Goal: Download file/media

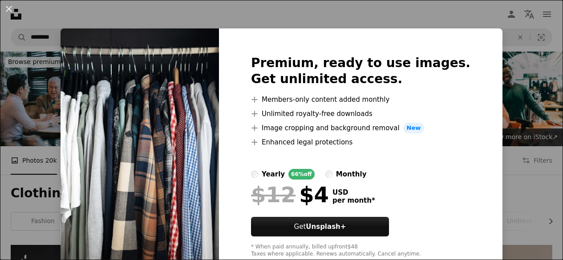
scroll to position [306, 0]
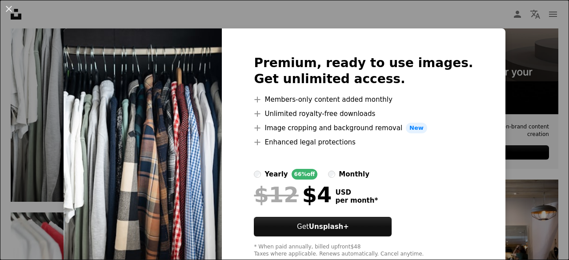
click at [507, 51] on div "An X shape Premium, ready to use images. Get unlimited access. A plus sign Memb…" at bounding box center [284, 130] width 569 height 260
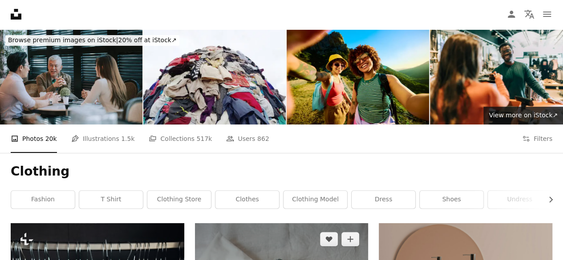
scroll to position [0, 0]
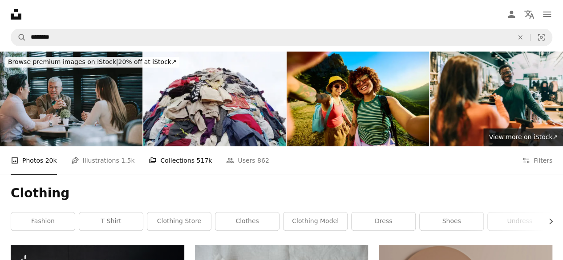
click at [168, 165] on link "A stack of folders Collections 517k" at bounding box center [180, 160] width 63 height 28
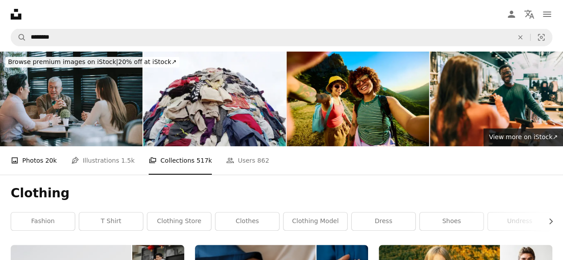
click at [38, 159] on link "A photo Photos 20k" at bounding box center [34, 160] width 46 height 28
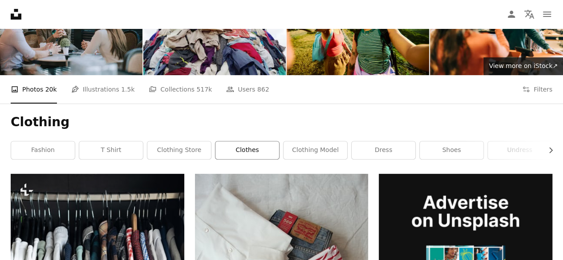
scroll to position [72, 0]
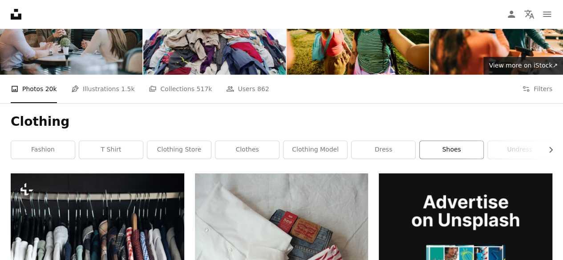
click at [451, 144] on link "shoes" at bounding box center [451, 150] width 64 height 18
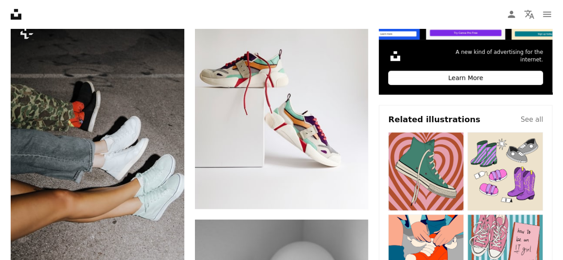
scroll to position [379, 0]
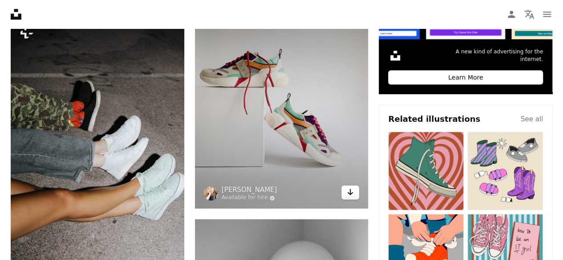
click at [351, 194] on icon "Arrow pointing down" at bounding box center [350, 192] width 7 height 11
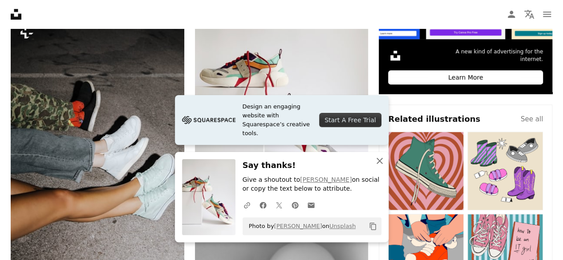
click at [376, 160] on icon "An X shape" at bounding box center [379, 161] width 11 height 11
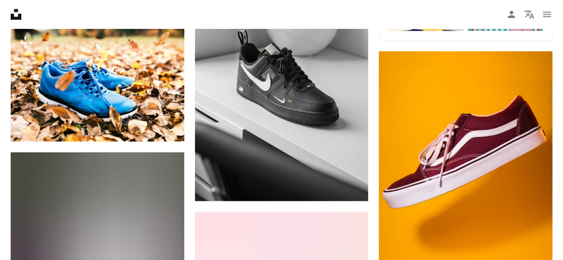
scroll to position [640, 0]
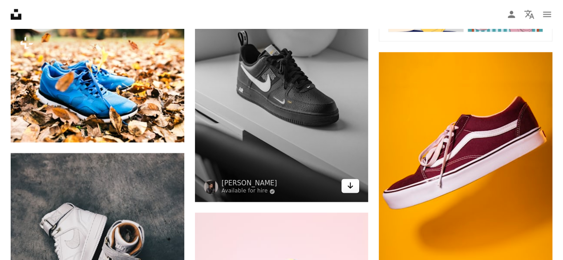
click at [348, 185] on icon "Arrow pointing down" at bounding box center [350, 185] width 7 height 11
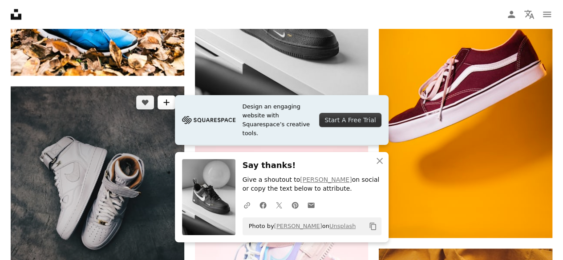
scroll to position [707, 0]
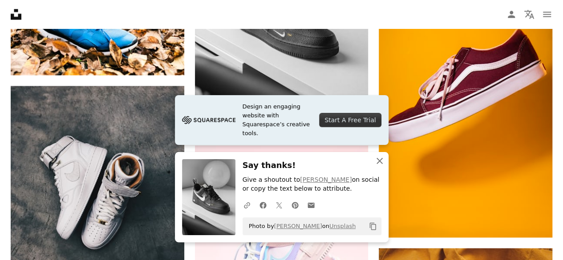
click at [379, 163] on icon "An X shape" at bounding box center [379, 161] width 11 height 11
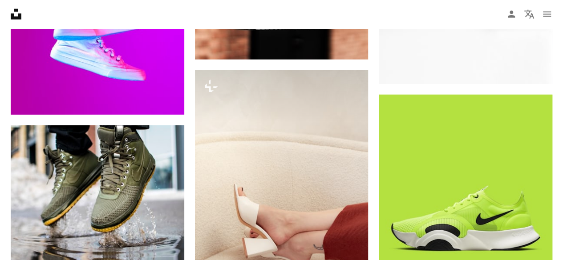
scroll to position [1194, 0]
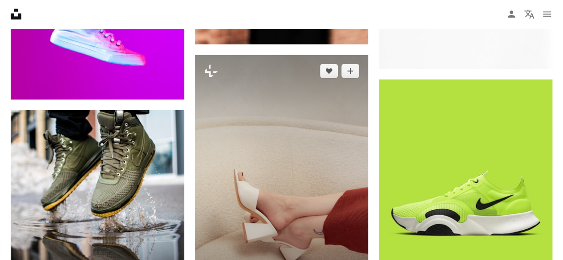
click at [257, 153] on img at bounding box center [281, 185] width 173 height 260
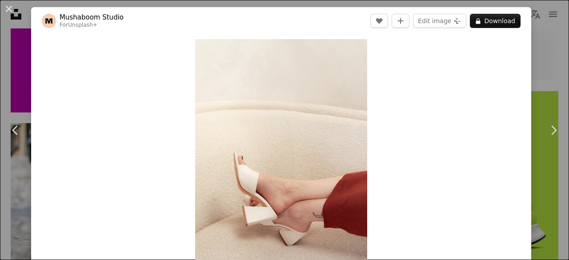
click at [548, 44] on div "An X shape Chevron left Chevron right Mushaboom Studio For Unsplash+ A heart A …" at bounding box center [284, 130] width 569 height 260
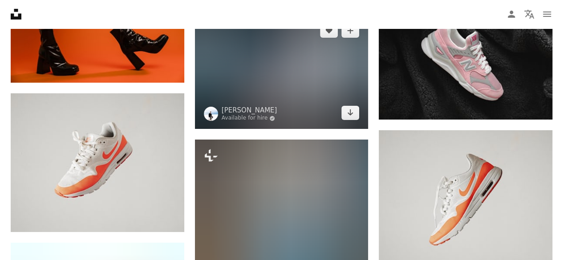
scroll to position [1506, 0]
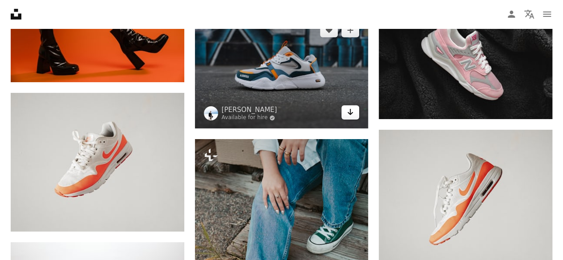
click at [348, 113] on icon "Arrow pointing down" at bounding box center [350, 112] width 7 height 11
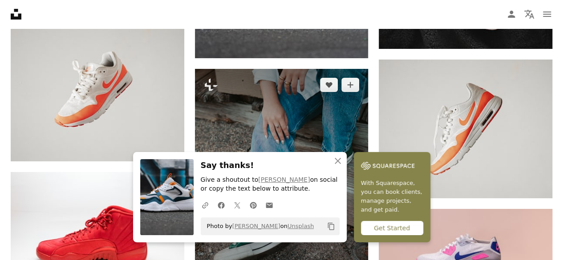
scroll to position [1577, 0]
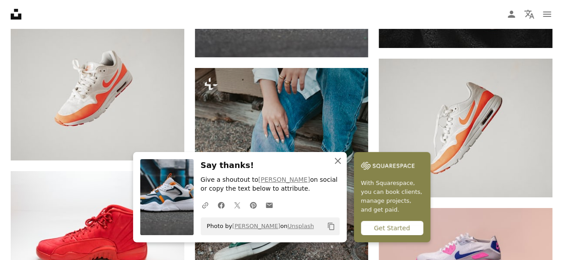
click at [338, 158] on icon "An X shape" at bounding box center [337, 161] width 11 height 11
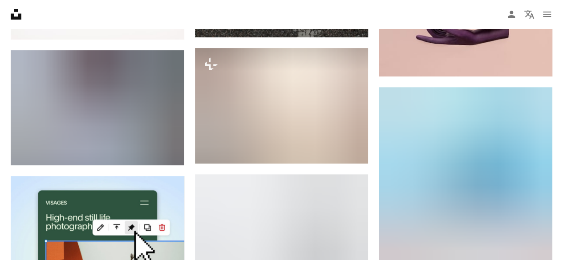
scroll to position [1825, 0]
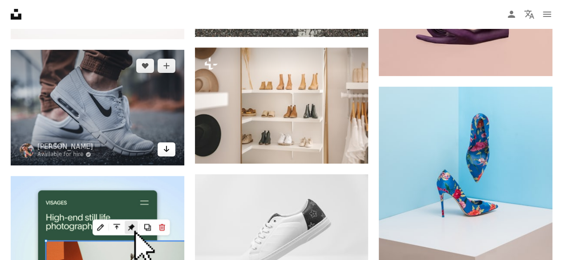
click at [165, 147] on icon "Arrow pointing down" at bounding box center [166, 149] width 7 height 11
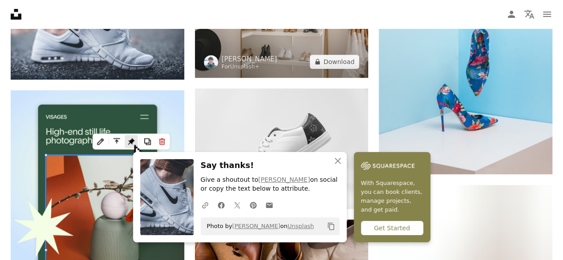
scroll to position [1911, 0]
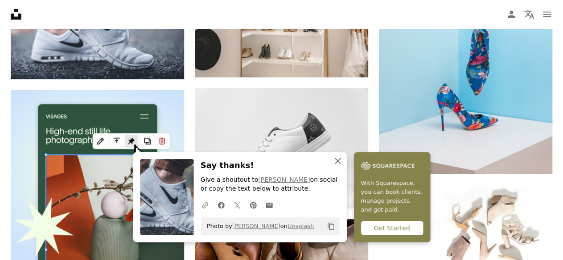
click at [337, 159] on icon "An X shape" at bounding box center [337, 161] width 11 height 11
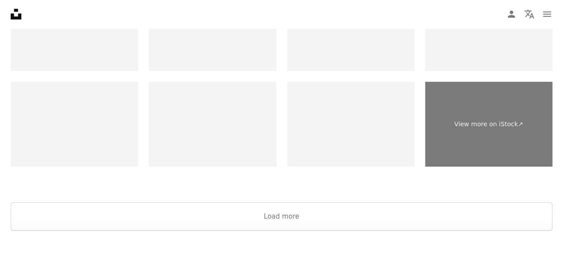
scroll to position [3051, 0]
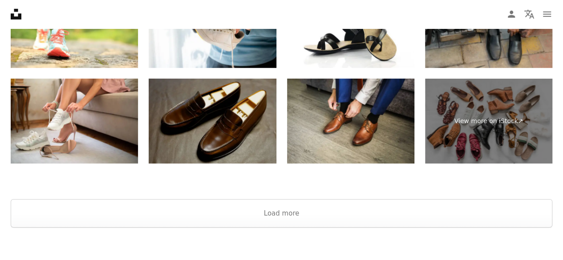
click at [240, 133] on img at bounding box center [212, 121] width 127 height 85
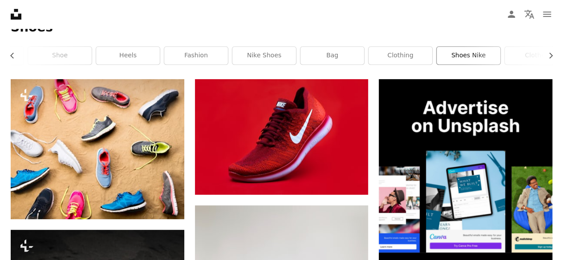
scroll to position [0, 55]
click at [270, 56] on link "nike shoes" at bounding box center [260, 56] width 64 height 18
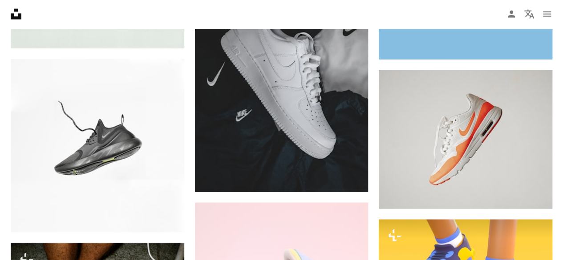
scroll to position [913, 0]
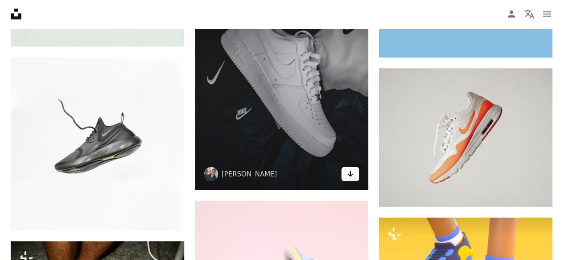
click at [353, 176] on icon "Arrow pointing down" at bounding box center [350, 174] width 7 height 11
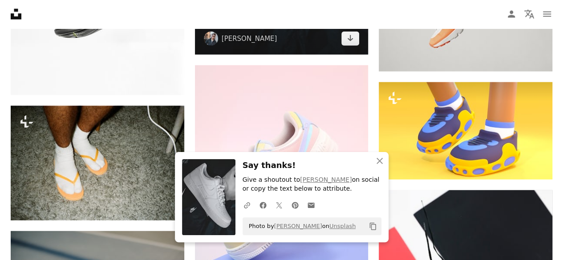
scroll to position [1050, 0]
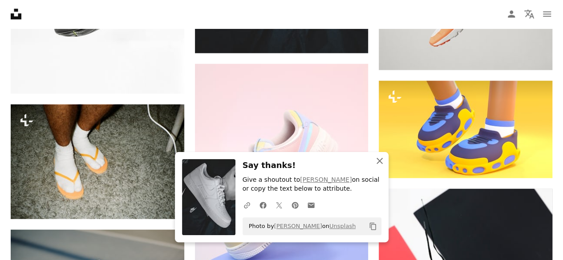
click at [381, 159] on icon "button" at bounding box center [379, 161] width 6 height 6
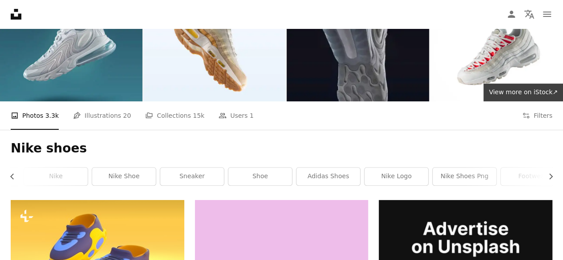
scroll to position [47, 0]
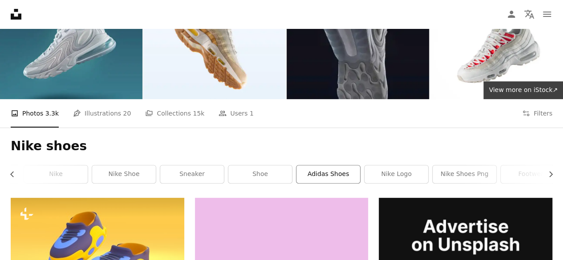
click at [337, 173] on link "adidas shoes" at bounding box center [328, 174] width 64 height 18
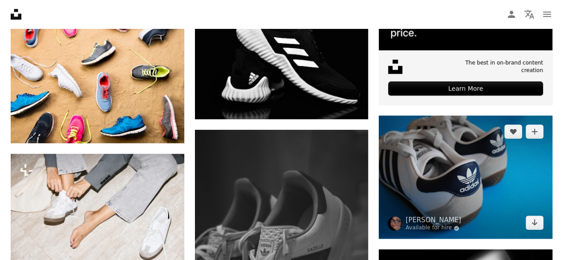
scroll to position [369, 0]
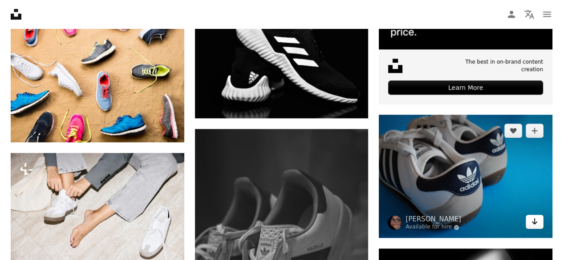
click at [534, 225] on icon "Arrow pointing down" at bounding box center [534, 221] width 7 height 11
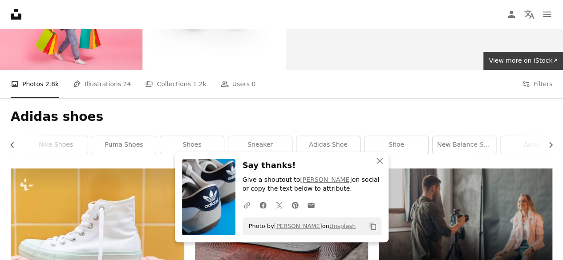
scroll to position [0, 0]
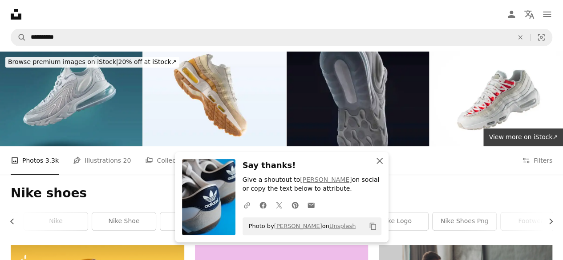
click at [380, 166] on icon "An X shape" at bounding box center [379, 161] width 11 height 11
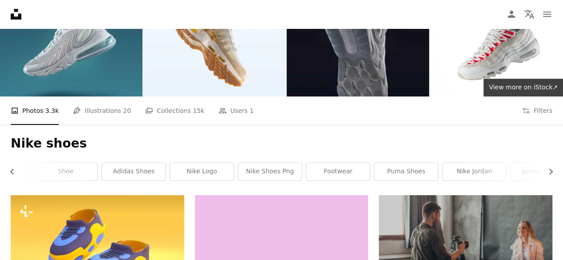
scroll to position [0, 252]
click at [415, 171] on link "puma shoes" at bounding box center [404, 172] width 64 height 18
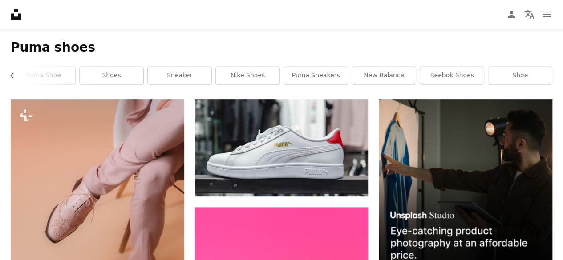
scroll to position [164, 0]
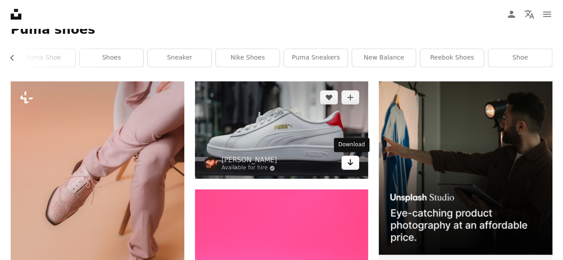
click at [352, 167] on icon "Arrow pointing down" at bounding box center [350, 162] width 7 height 11
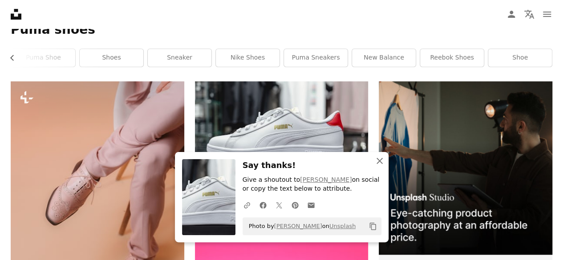
click at [380, 161] on icon "An X shape" at bounding box center [379, 161] width 11 height 11
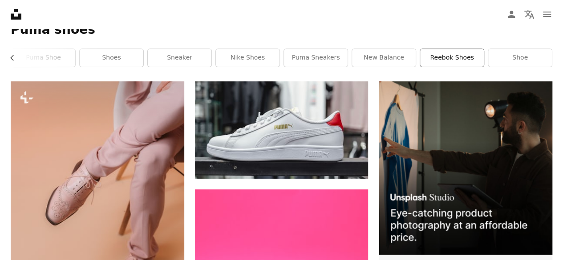
click at [439, 61] on link "reebok shoes" at bounding box center [452, 58] width 64 height 18
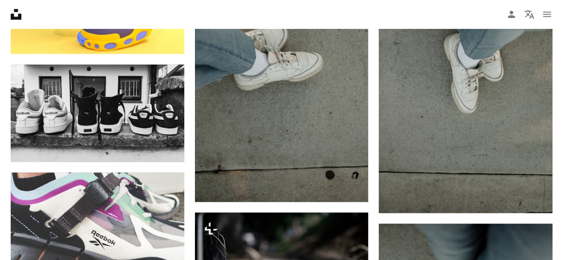
scroll to position [530, 0]
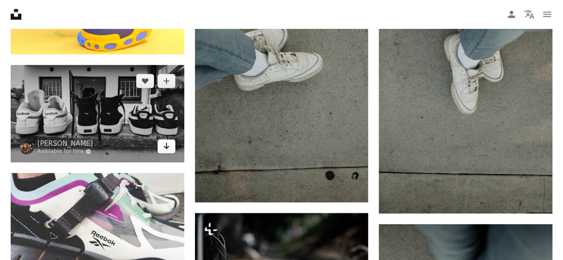
click at [161, 146] on link "Arrow pointing down" at bounding box center [166, 146] width 18 height 14
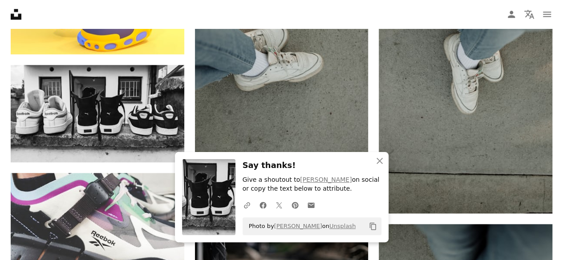
click at [312, 10] on nav "Unsplash logo Unsplash Home A photo Pen Tool A compass A stack of folders Downl…" at bounding box center [281, 14] width 563 height 28
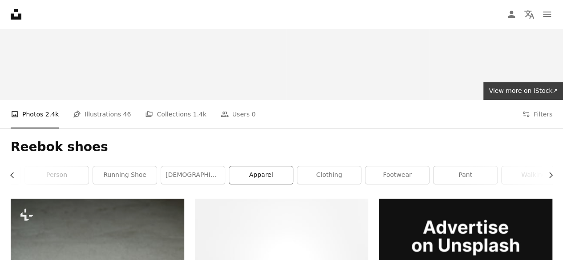
scroll to position [0, 204]
click at [466, 177] on link "pant" at bounding box center [452, 175] width 64 height 18
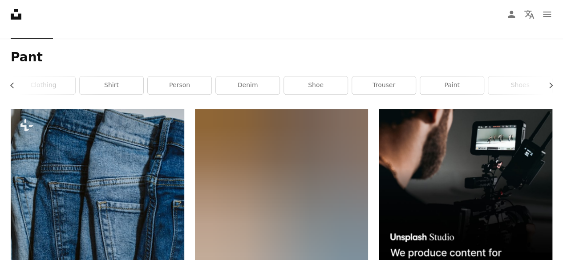
scroll to position [137, 0]
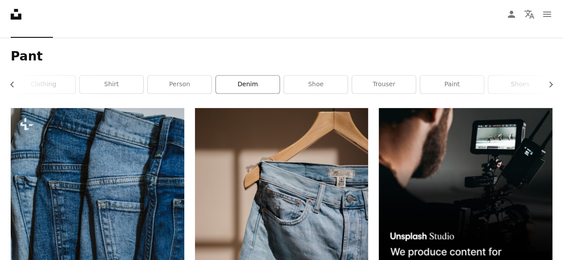
click at [252, 89] on link "denim" at bounding box center [248, 85] width 64 height 18
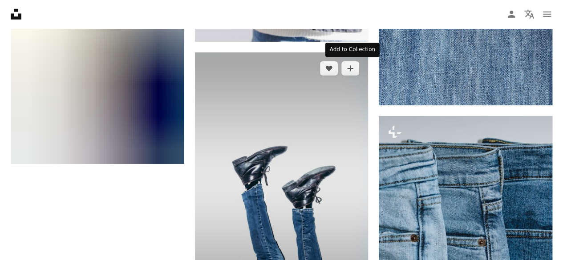
scroll to position [1419, 0]
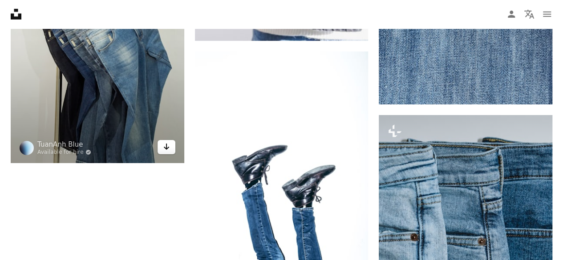
click at [167, 149] on icon "Arrow pointing down" at bounding box center [166, 146] width 7 height 11
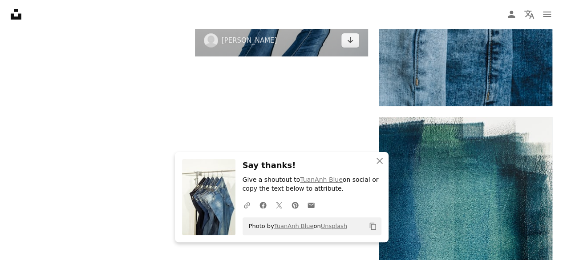
scroll to position [1675, 0]
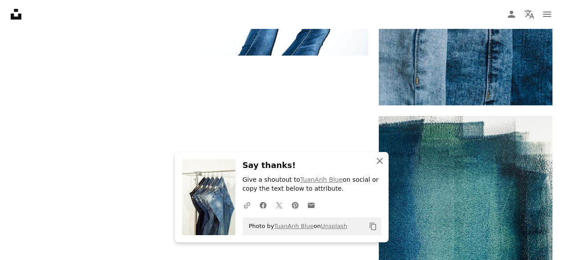
click at [381, 160] on icon "button" at bounding box center [379, 161] width 6 height 6
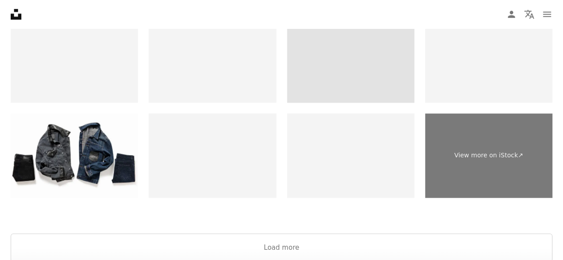
scroll to position [2097, 0]
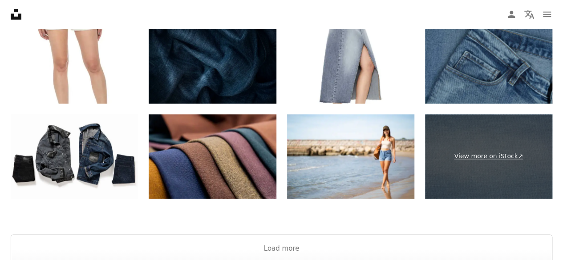
click at [464, 154] on link "View more on iStock ↗" at bounding box center [488, 156] width 127 height 85
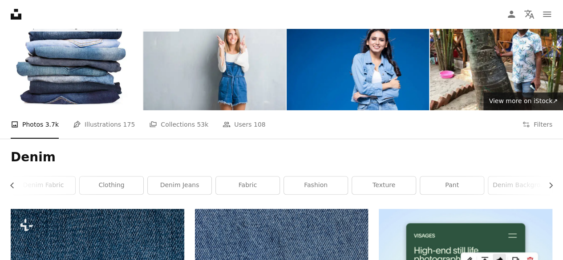
scroll to position [0, 0]
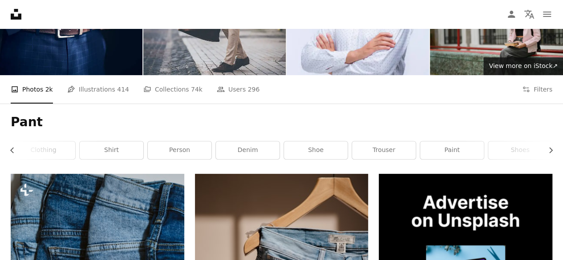
scroll to position [74, 0]
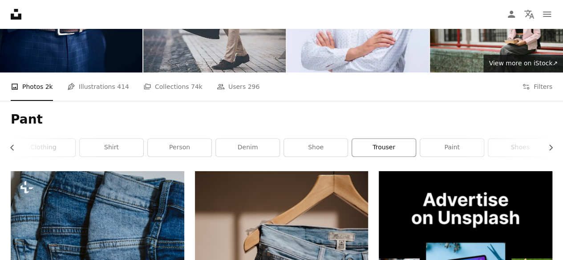
click at [388, 147] on link "trouser" at bounding box center [384, 148] width 64 height 18
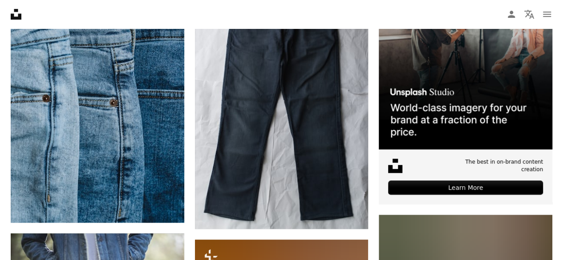
scroll to position [270, 0]
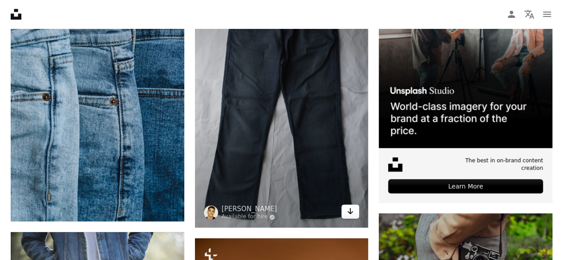
click at [347, 209] on icon "Arrow pointing down" at bounding box center [350, 211] width 7 height 11
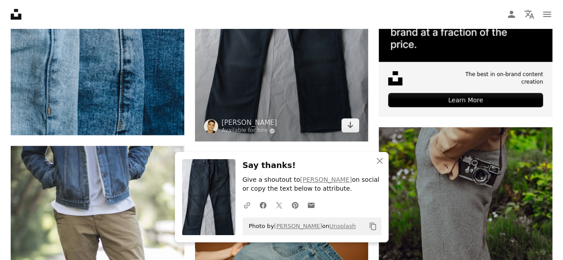
scroll to position [382, 0]
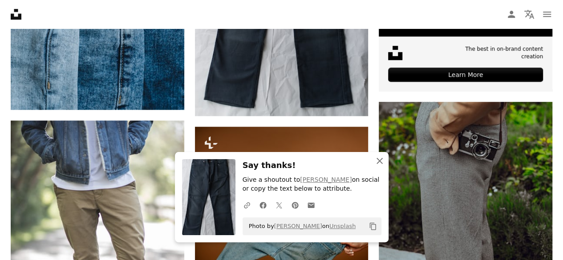
click at [380, 161] on icon "An X shape" at bounding box center [379, 161] width 11 height 11
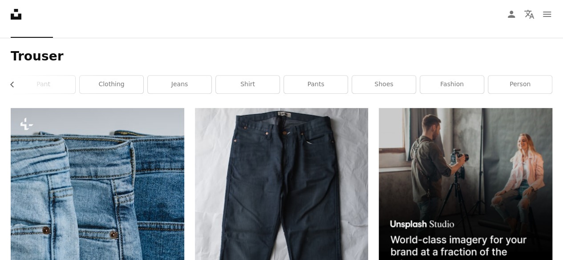
scroll to position [137, 0]
click at [188, 81] on link "jeans" at bounding box center [180, 85] width 64 height 18
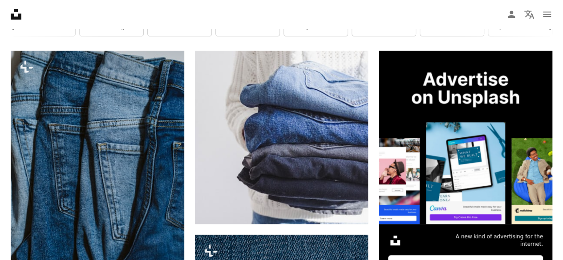
scroll to position [195, 0]
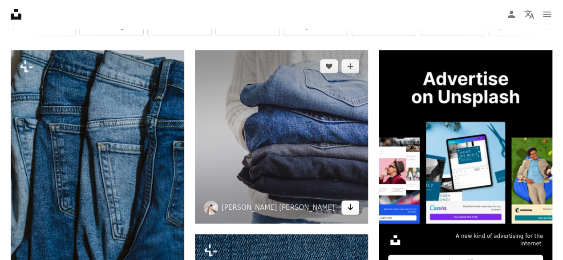
click at [347, 207] on icon "Arrow pointing down" at bounding box center [350, 207] width 7 height 11
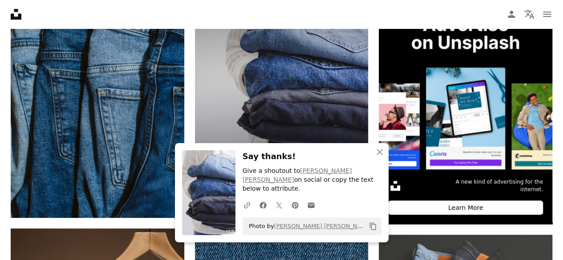
scroll to position [293, 0]
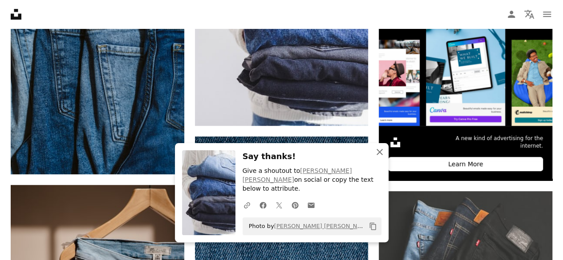
click at [376, 157] on icon "An X shape" at bounding box center [379, 152] width 11 height 11
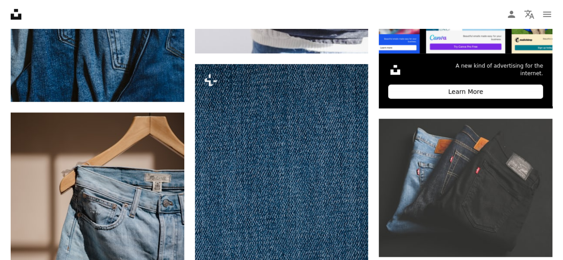
scroll to position [366, 0]
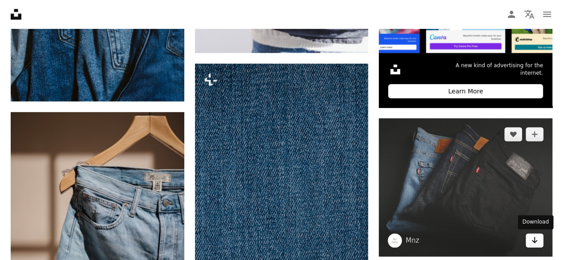
click at [532, 242] on icon "Arrow pointing down" at bounding box center [534, 240] width 7 height 11
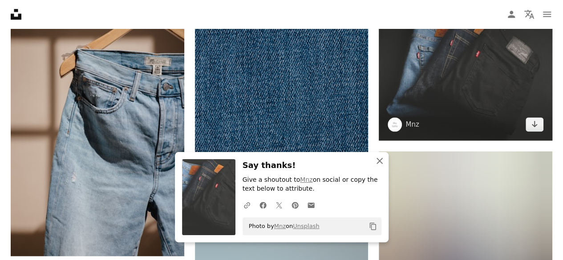
scroll to position [482, 0]
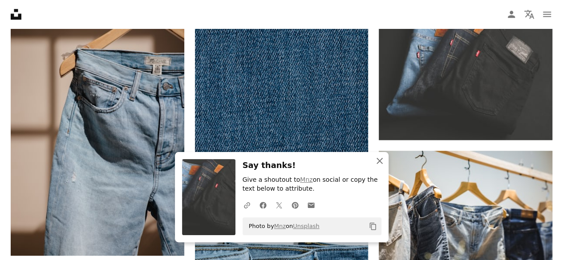
click at [379, 161] on icon "button" at bounding box center [379, 161] width 6 height 6
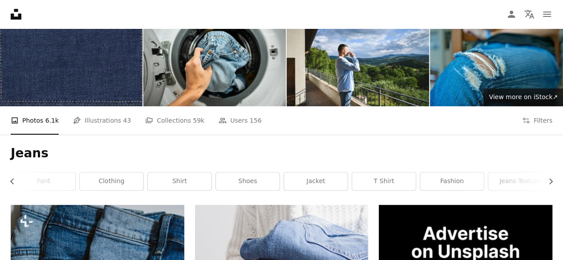
scroll to position [44, 0]
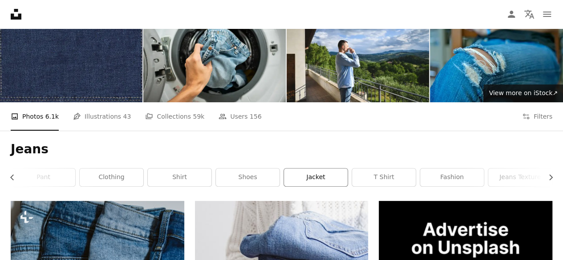
click at [333, 177] on link "jacket" at bounding box center [316, 178] width 64 height 18
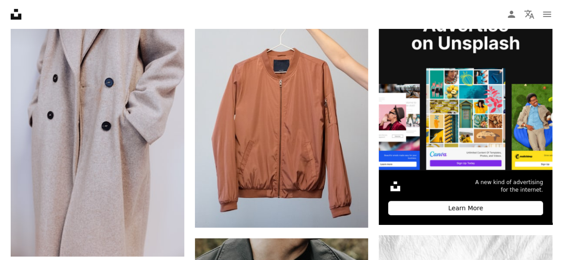
scroll to position [250, 0]
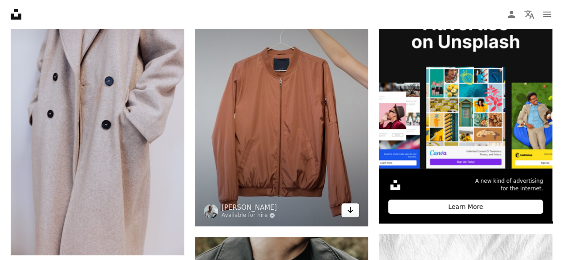
click at [348, 205] on icon "Arrow pointing down" at bounding box center [350, 210] width 7 height 11
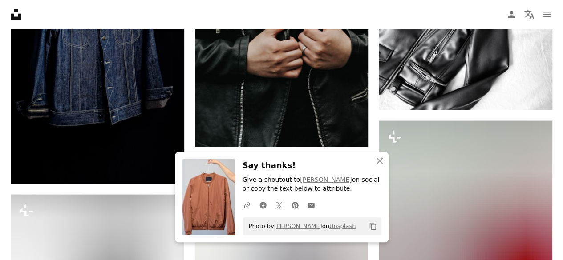
scroll to position [606, 0]
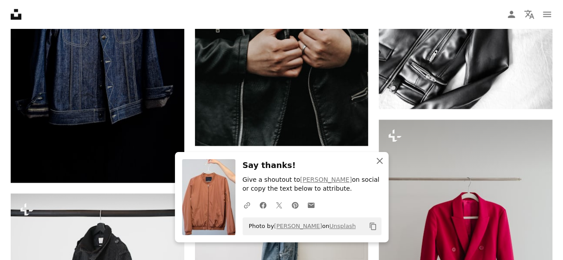
click at [377, 159] on icon "button" at bounding box center [379, 161] width 6 height 6
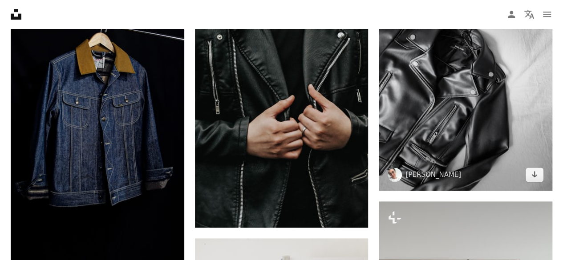
scroll to position [520, 0]
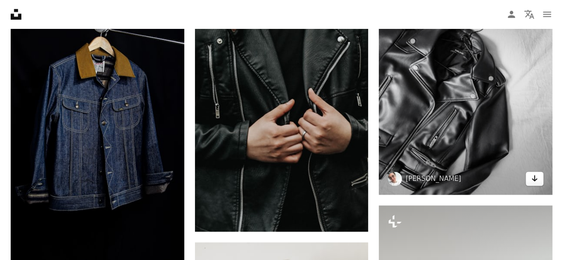
click at [534, 176] on icon "Download" at bounding box center [535, 178] width 6 height 6
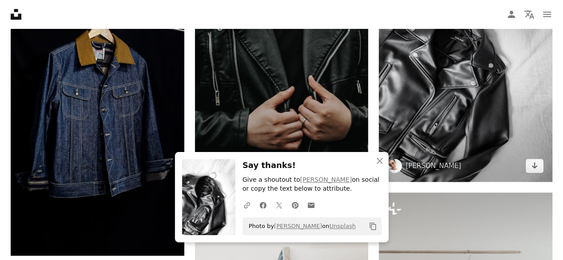
scroll to position [533, 0]
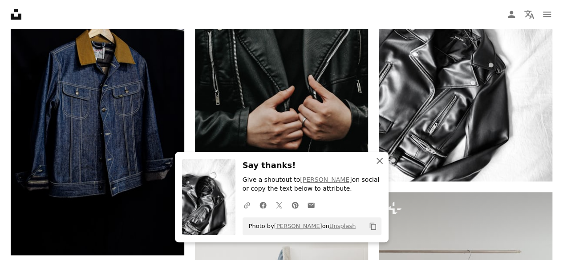
click at [379, 159] on icon "An X shape" at bounding box center [379, 161] width 11 height 11
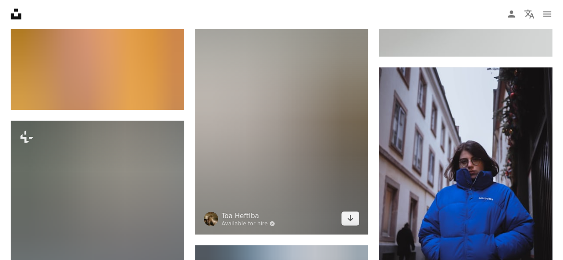
scroll to position [936, 0]
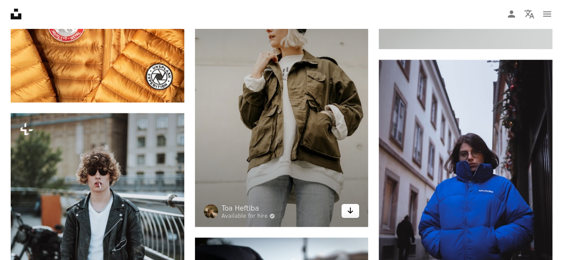
click at [347, 212] on icon "Arrow pointing down" at bounding box center [350, 211] width 7 height 11
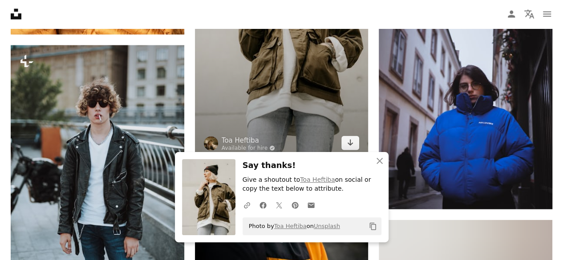
scroll to position [1005, 0]
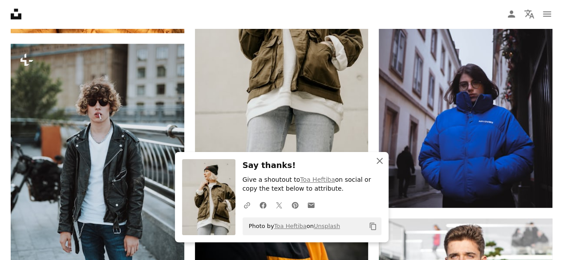
click at [377, 162] on icon "An X shape" at bounding box center [379, 161] width 11 height 11
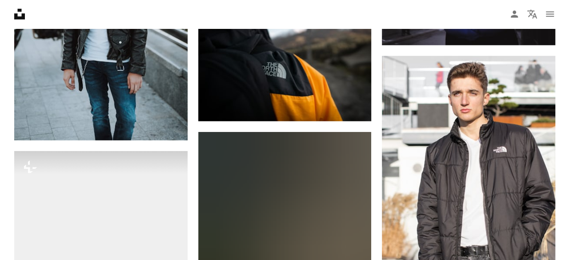
scroll to position [1169, 0]
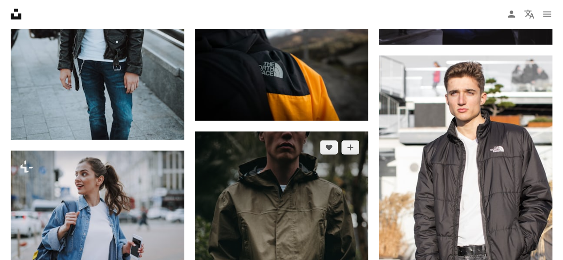
click at [274, 134] on img at bounding box center [281, 262] width 173 height 260
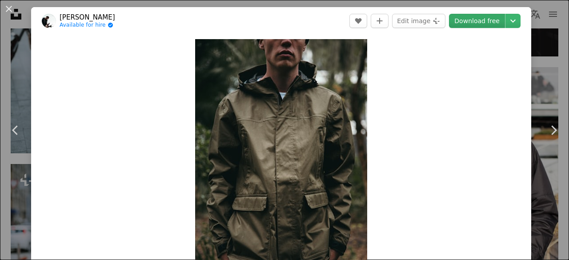
click at [466, 18] on link "Download free" at bounding box center [477, 21] width 56 height 14
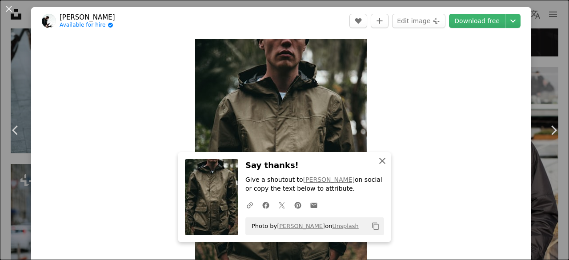
click at [381, 157] on icon "An X shape" at bounding box center [382, 161] width 11 height 11
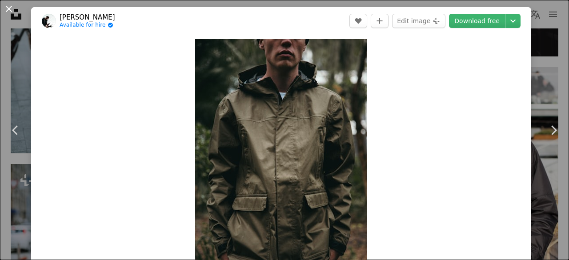
click at [9, 10] on button "An X shape" at bounding box center [9, 9] width 11 height 11
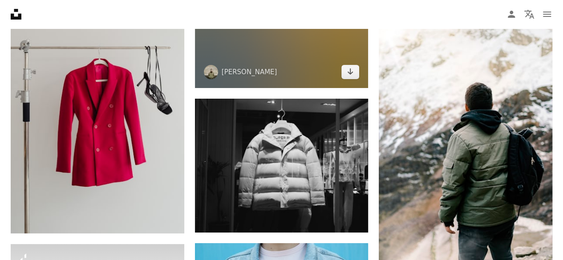
scroll to position [1744, 0]
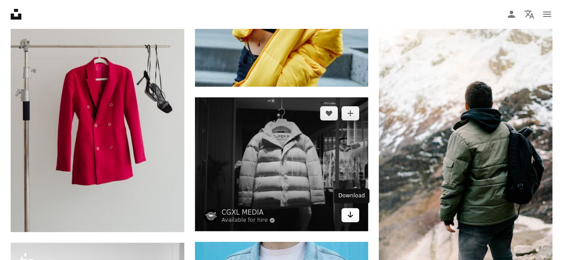
click at [347, 210] on icon "Arrow pointing down" at bounding box center [350, 215] width 7 height 11
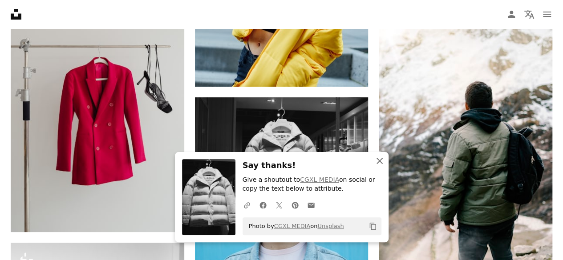
click at [383, 160] on icon "An X shape" at bounding box center [379, 161] width 11 height 11
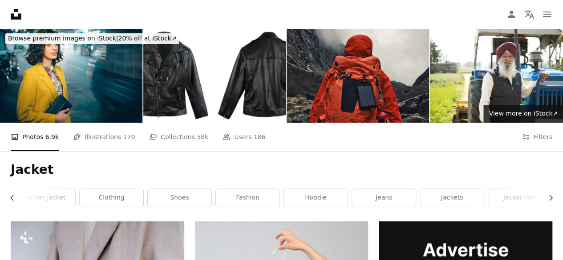
scroll to position [0, 0]
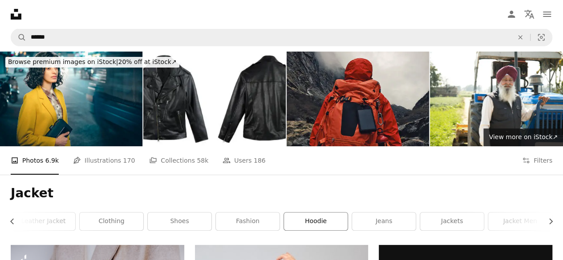
click at [313, 223] on link "hoodie" at bounding box center [316, 222] width 64 height 18
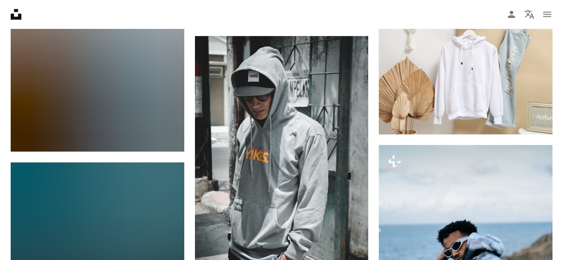
scroll to position [481, 0]
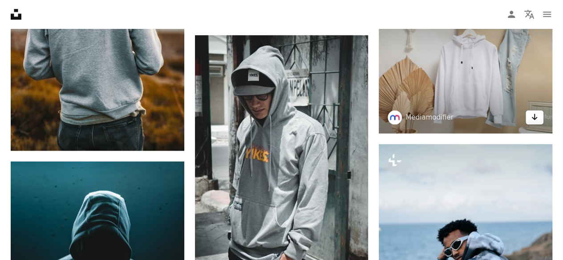
click at [531, 120] on icon "Arrow pointing down" at bounding box center [534, 117] width 7 height 11
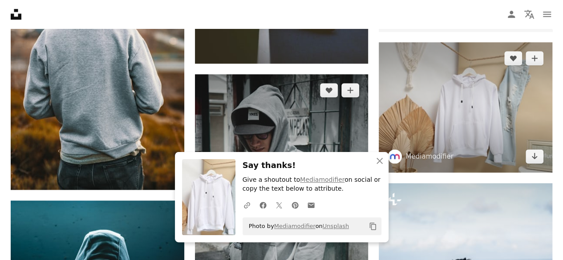
scroll to position [460, 0]
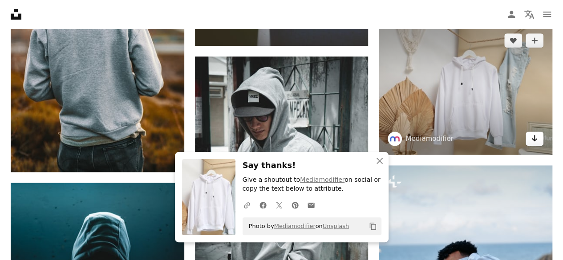
click at [530, 139] on link "Arrow pointing down" at bounding box center [534, 139] width 18 height 14
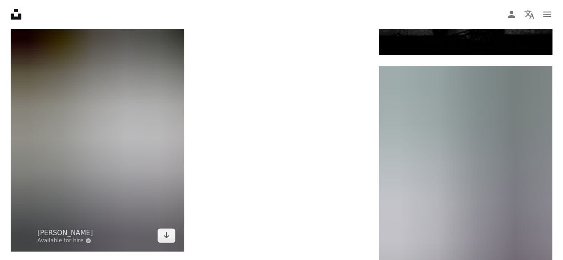
scroll to position [1789, 0]
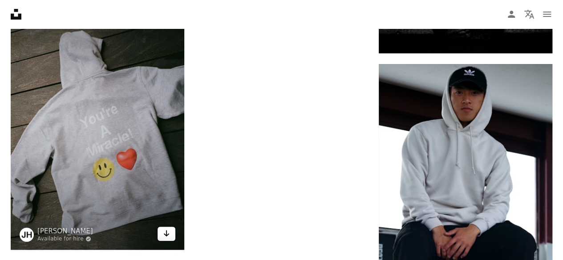
click at [167, 238] on icon "Arrow pointing down" at bounding box center [166, 233] width 7 height 11
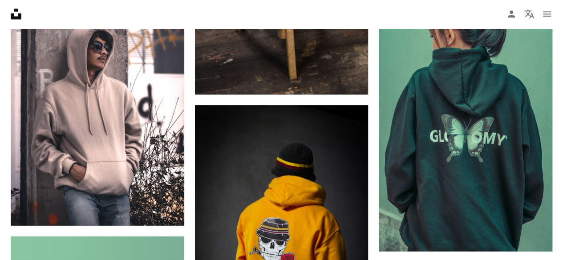
scroll to position [953, 0]
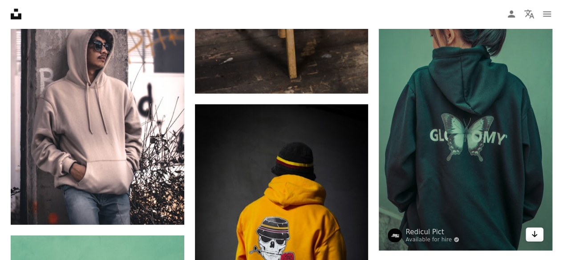
click at [534, 230] on icon "Arrow pointing down" at bounding box center [534, 234] width 7 height 11
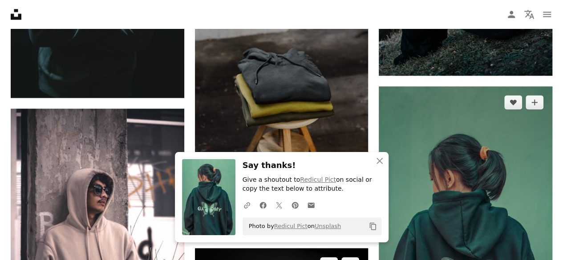
scroll to position [816, 0]
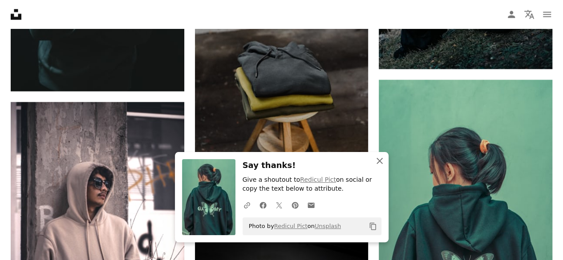
click at [380, 159] on icon "An X shape" at bounding box center [379, 161] width 11 height 11
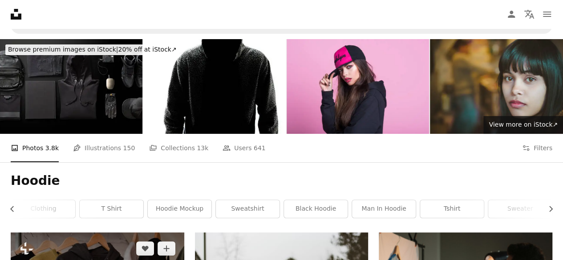
scroll to position [13, 0]
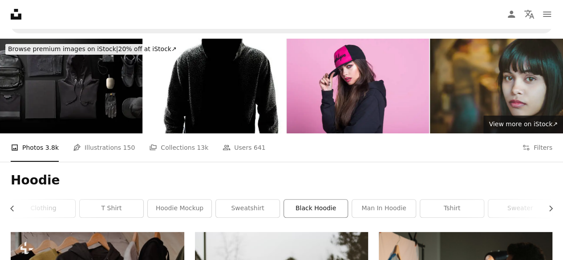
click at [320, 214] on link "black hoodie" at bounding box center [316, 209] width 64 height 18
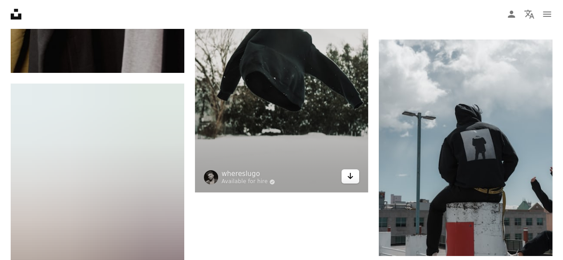
scroll to position [1480, 0]
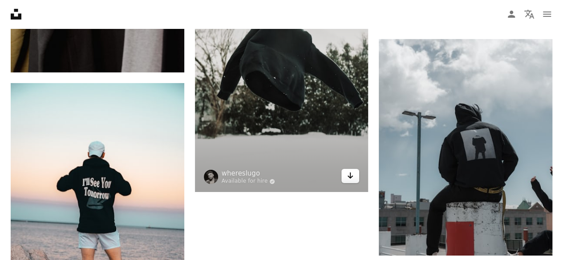
click at [349, 174] on icon "Arrow pointing down" at bounding box center [350, 175] width 7 height 11
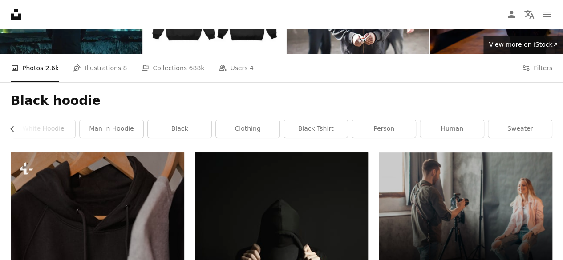
scroll to position [0, 0]
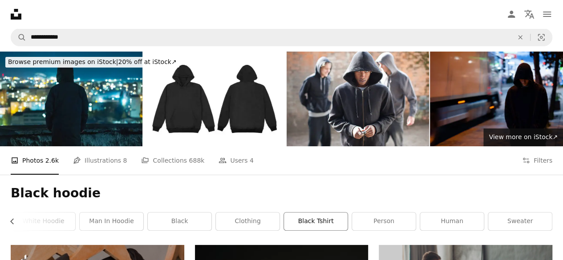
click at [324, 220] on link "black tshirt" at bounding box center [316, 222] width 64 height 18
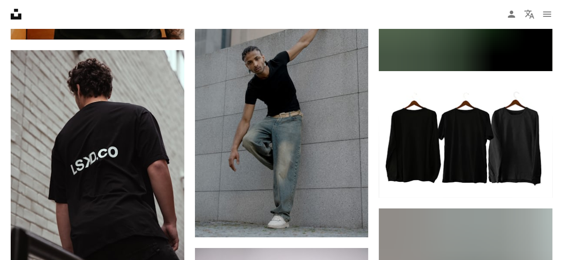
scroll to position [1442, 0]
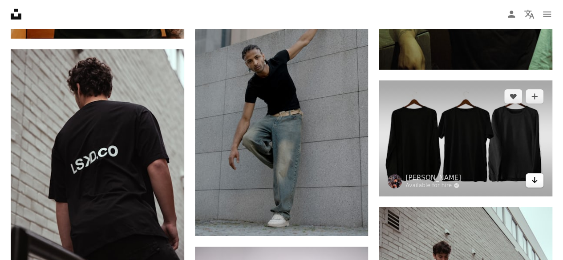
click at [531, 179] on icon "Arrow pointing down" at bounding box center [534, 180] width 7 height 11
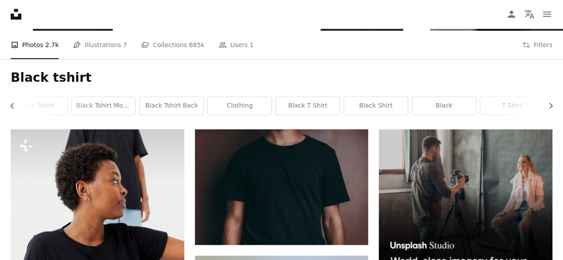
scroll to position [110, 0]
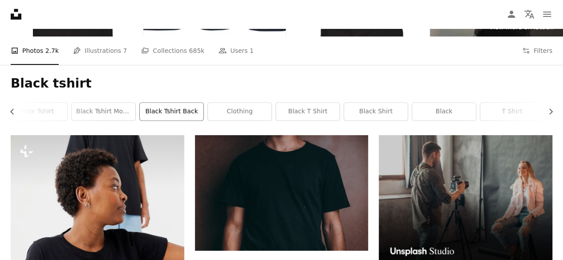
click at [174, 112] on link "black tshirt back" at bounding box center [172, 112] width 64 height 18
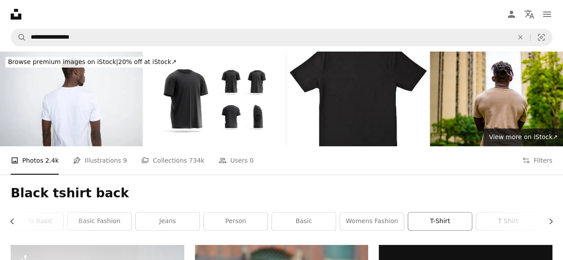
scroll to position [0, 147]
click at [374, 225] on link "womens fashion" at bounding box center [372, 222] width 64 height 18
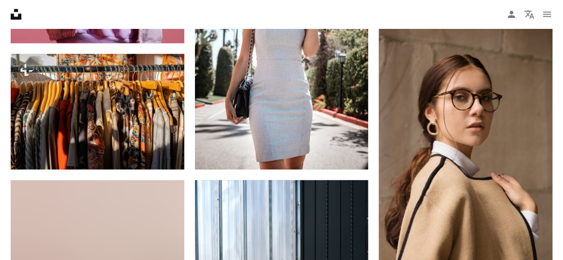
scroll to position [463, 0]
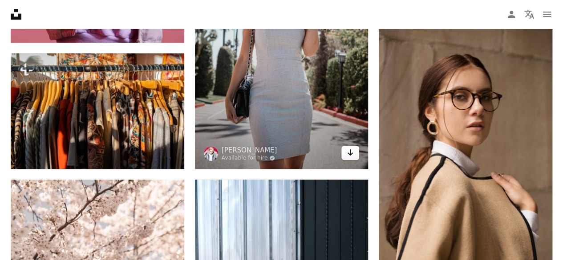
click at [351, 152] on icon "Arrow pointing down" at bounding box center [350, 152] width 7 height 11
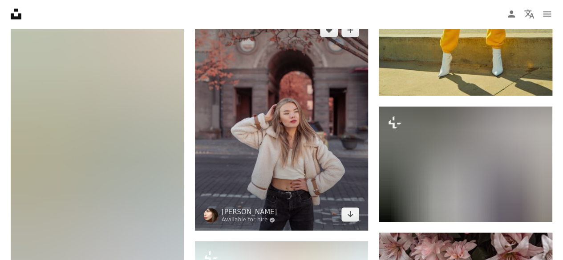
scroll to position [942, 0]
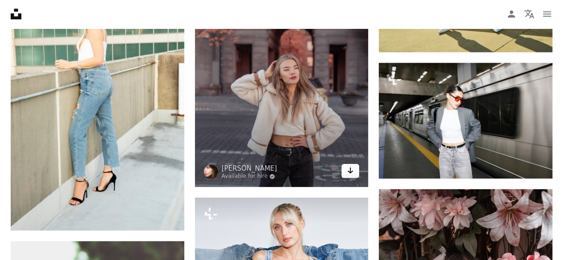
click at [347, 170] on icon "Arrow pointing down" at bounding box center [350, 170] width 7 height 11
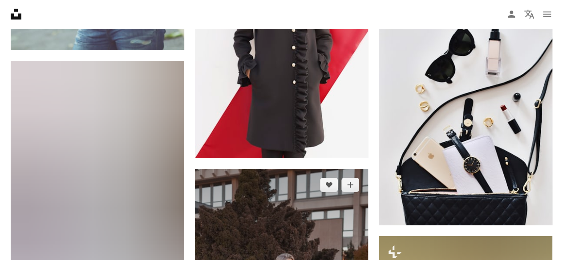
scroll to position [1392, 0]
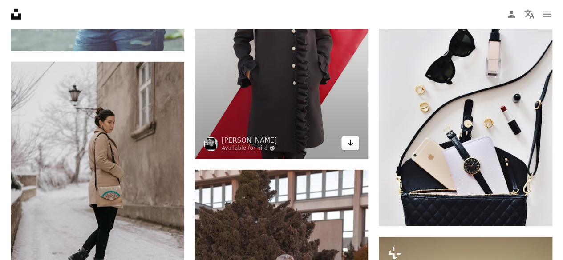
click at [347, 140] on icon "Arrow pointing down" at bounding box center [350, 142] width 7 height 11
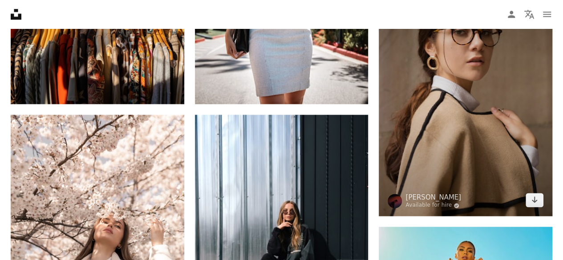
scroll to position [528, 0]
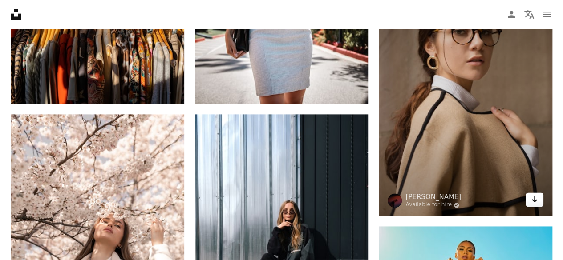
click at [536, 202] on icon "Arrow pointing down" at bounding box center [534, 199] width 7 height 11
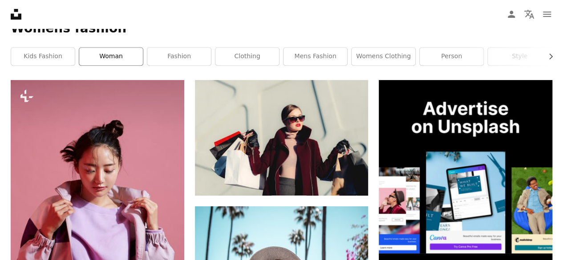
scroll to position [0, 0]
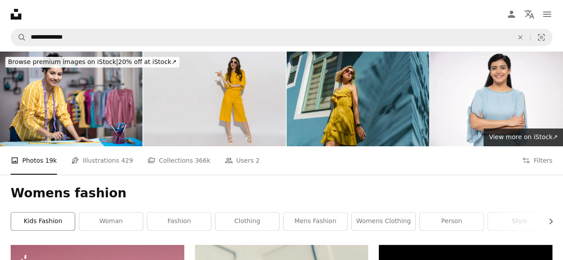
click at [50, 224] on link "kids fashion" at bounding box center [43, 222] width 64 height 18
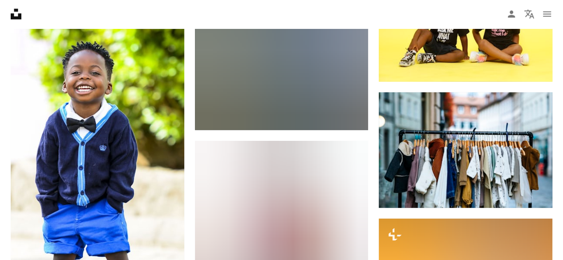
scroll to position [1016, 0]
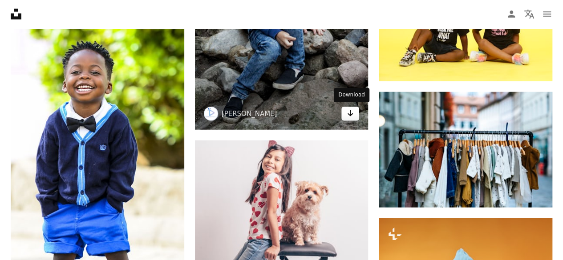
click at [350, 119] on link "Arrow pointing down" at bounding box center [350, 114] width 18 height 14
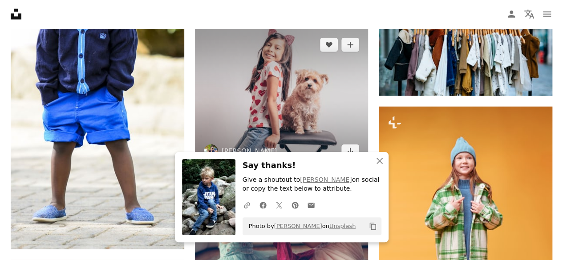
scroll to position [1129, 0]
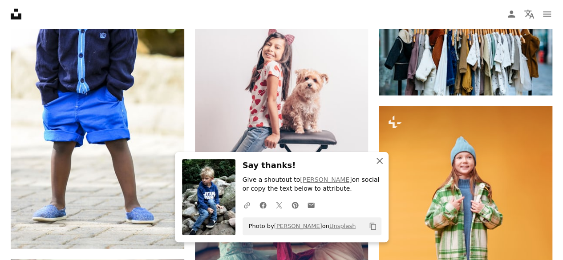
click at [380, 157] on icon "An X shape" at bounding box center [379, 161] width 11 height 11
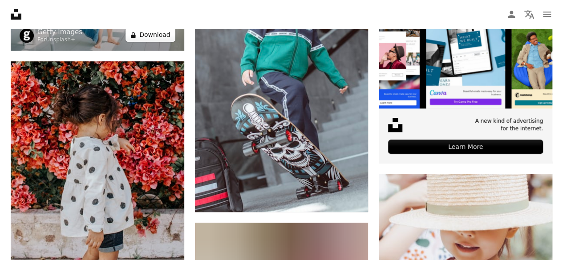
scroll to position [320, 0]
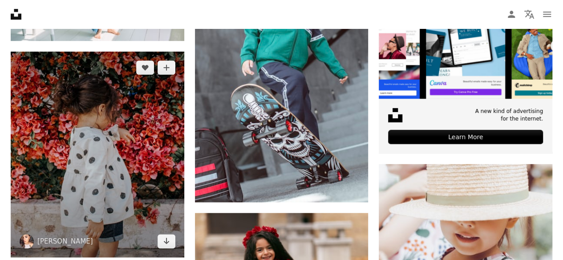
click at [162, 248] on img at bounding box center [97, 155] width 173 height 206
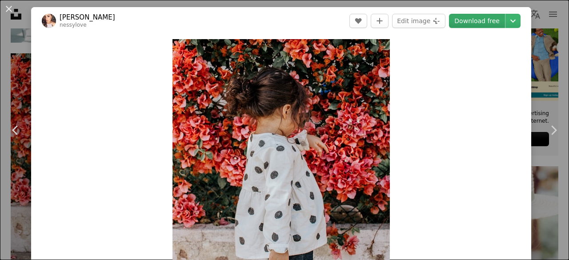
click at [467, 21] on link "Download free" at bounding box center [477, 21] width 56 height 14
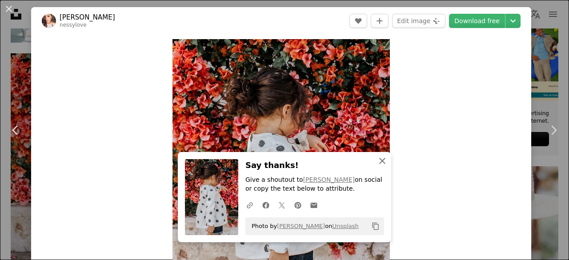
click at [378, 160] on icon "An X shape" at bounding box center [382, 161] width 11 height 11
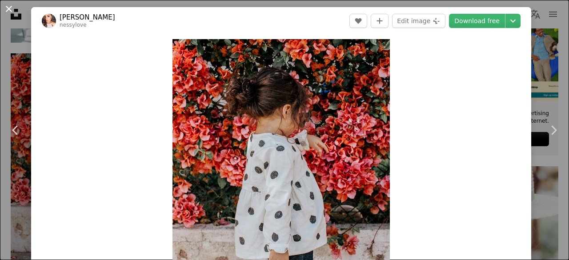
click at [8, 13] on button "An X shape" at bounding box center [9, 9] width 11 height 11
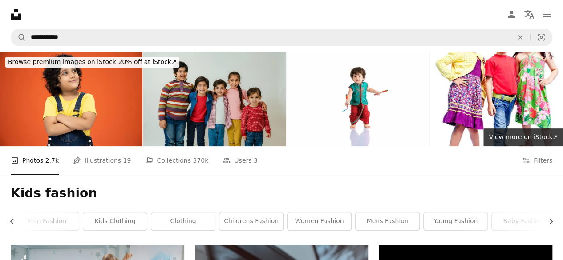
scroll to position [0, 272]
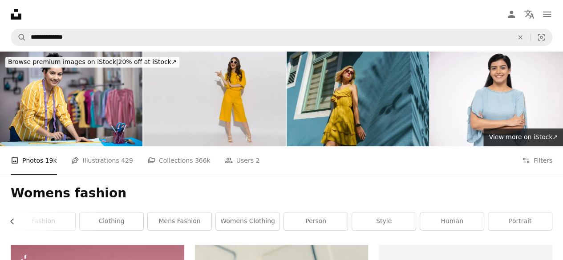
scroll to position [0, 136]
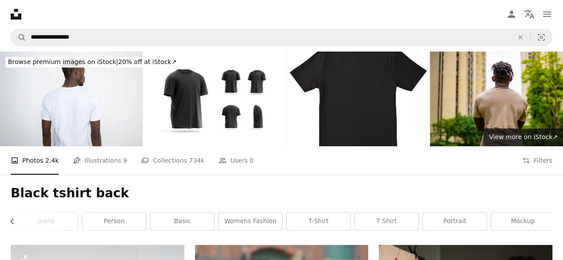
scroll to position [0, 272]
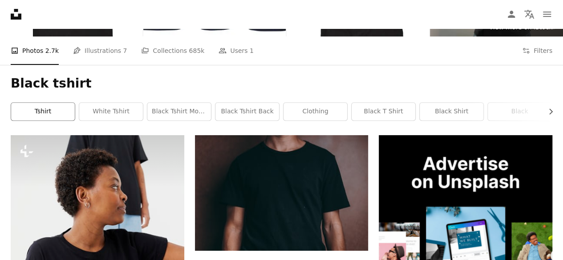
click at [64, 110] on link "tshirt" at bounding box center [43, 112] width 64 height 18
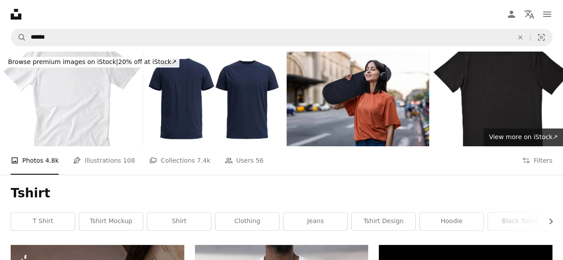
click at [18, 51] on nav "A magnifying glass ****** An X shape Visual search Filters Get Unsplash+ Log in…" at bounding box center [281, 37] width 563 height 28
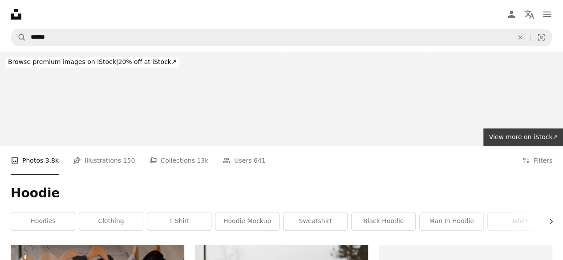
scroll to position [13, 0]
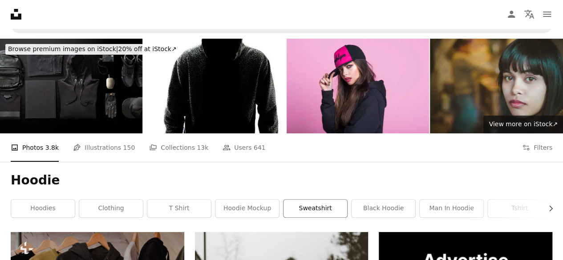
click at [299, 204] on link "sweatshirt" at bounding box center [315, 209] width 64 height 18
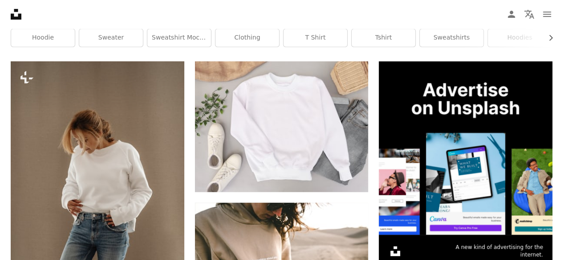
scroll to position [189, 0]
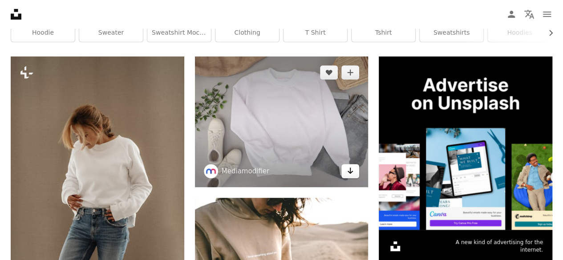
click at [347, 172] on icon "Arrow pointing down" at bounding box center [350, 170] width 7 height 11
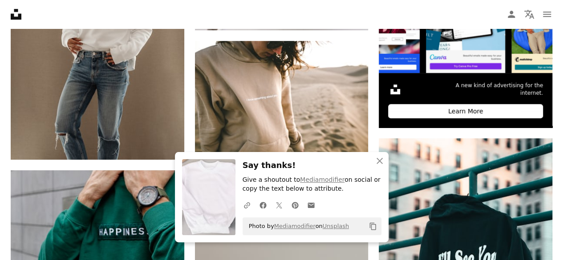
scroll to position [361, 0]
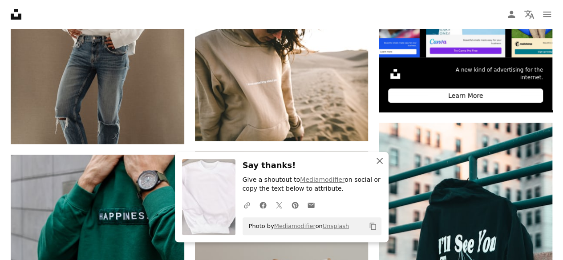
click at [377, 161] on icon "An X shape" at bounding box center [379, 161] width 11 height 11
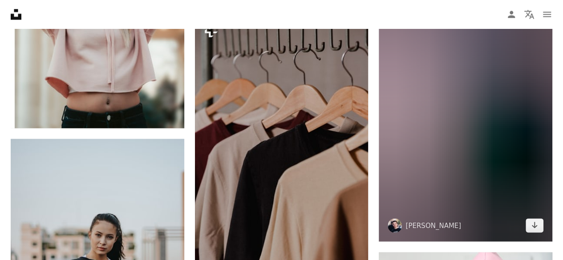
scroll to position [769, 0]
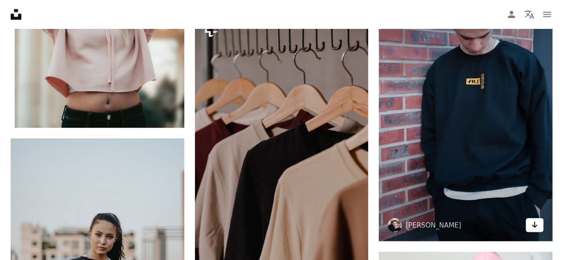
click at [532, 224] on icon "Download" at bounding box center [535, 225] width 6 height 6
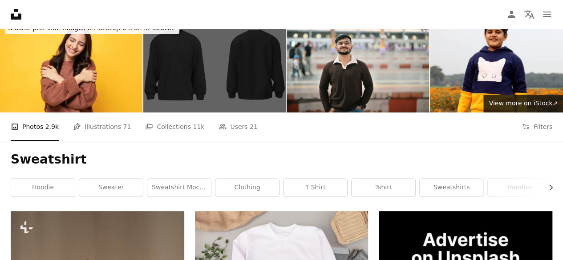
scroll to position [0, 0]
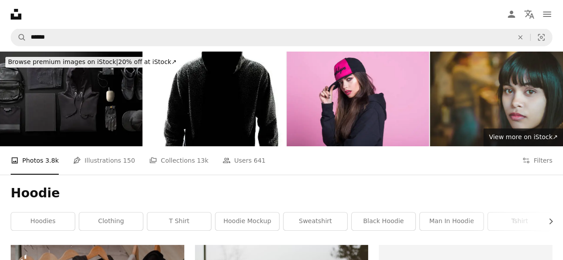
scroll to position [13, 0]
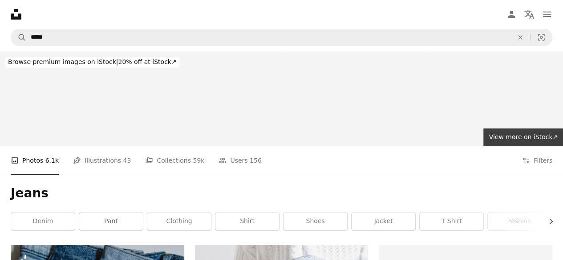
scroll to position [44, 0]
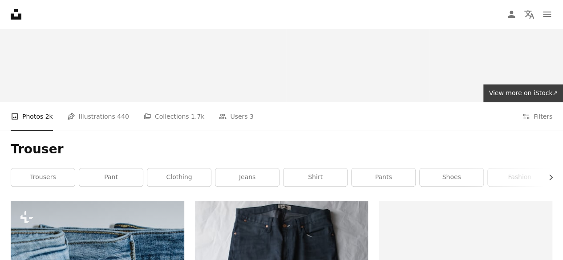
scroll to position [137, 0]
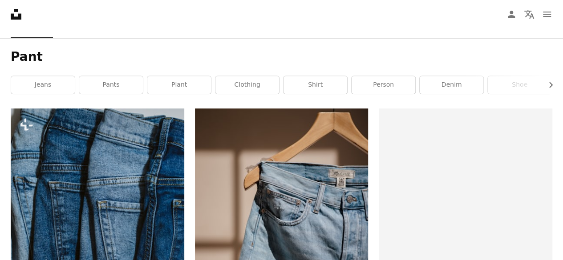
scroll to position [74, 0]
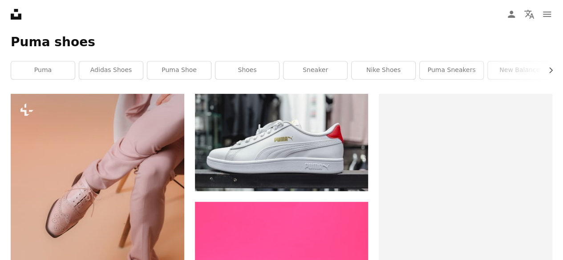
scroll to position [164, 0]
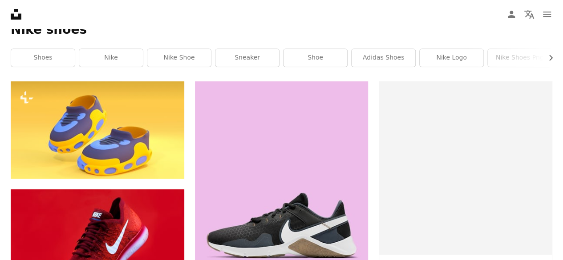
scroll to position [50, 0]
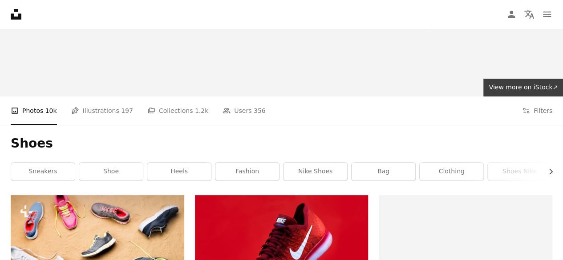
scroll to position [166, 0]
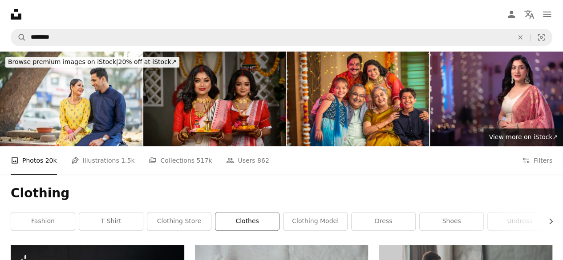
click at [250, 223] on link "clothes" at bounding box center [247, 222] width 64 height 18
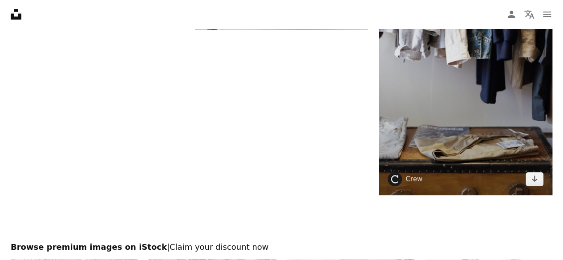
scroll to position [1772, 0]
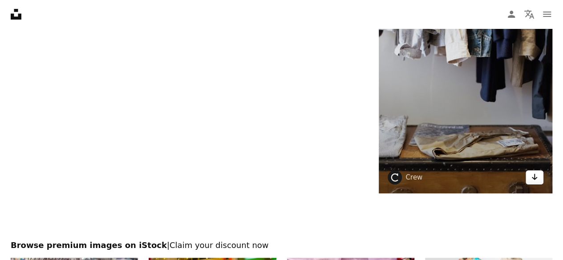
click at [531, 176] on icon "Arrow pointing down" at bounding box center [534, 177] width 7 height 11
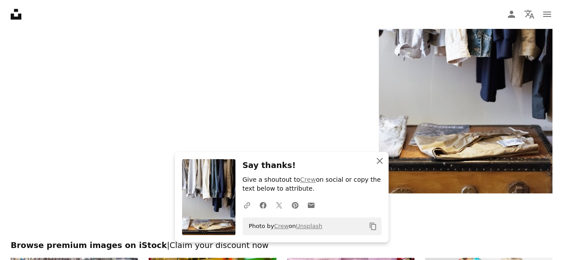
click at [378, 162] on icon "button" at bounding box center [379, 161] width 6 height 6
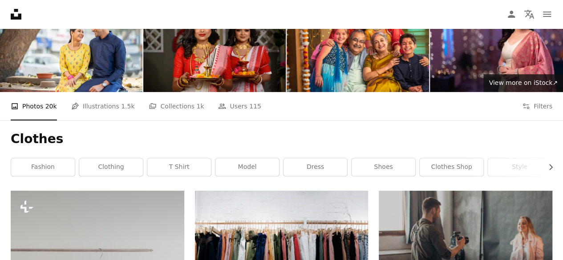
scroll to position [0, 0]
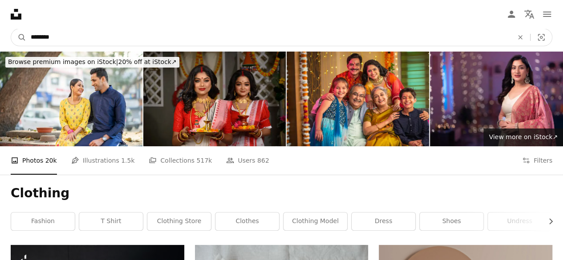
click at [90, 41] on input "********" at bounding box center [268, 37] width 484 height 17
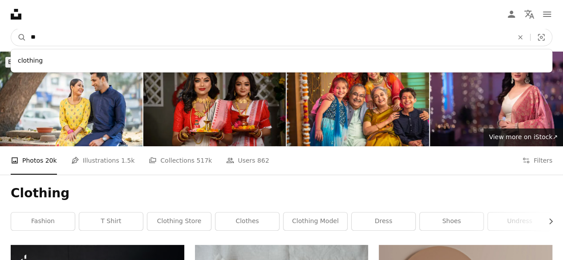
type input "*"
type input "*****"
click at [11, 29] on button "A magnifying glass" at bounding box center [18, 37] width 15 height 17
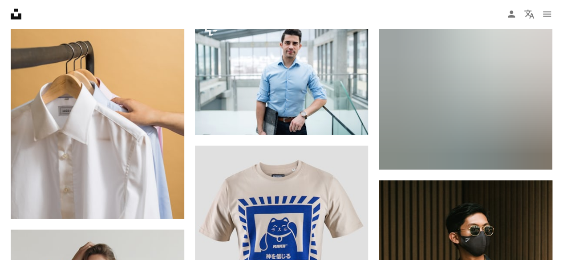
scroll to position [1099, 0]
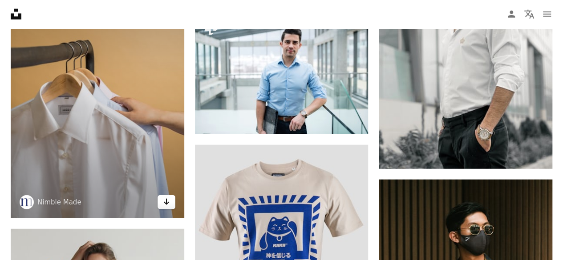
click at [170, 201] on link "Arrow pointing down" at bounding box center [166, 202] width 18 height 14
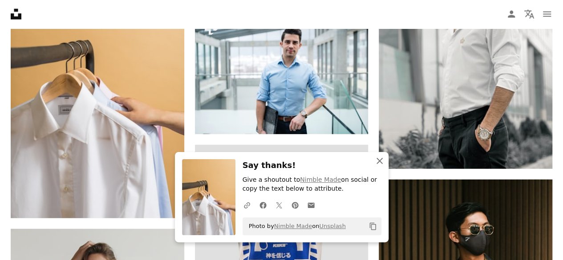
click at [377, 160] on icon "button" at bounding box center [379, 161] width 6 height 6
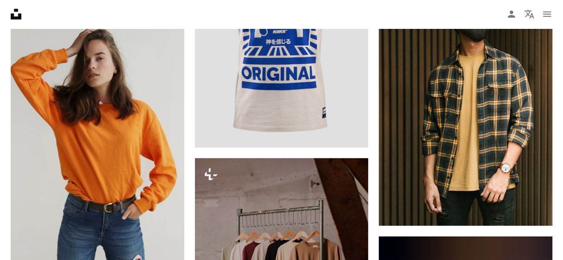
scroll to position [1314, 0]
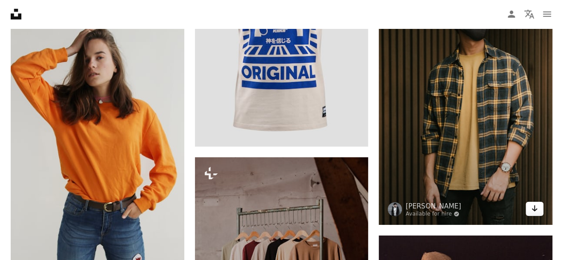
click at [533, 209] on icon "Download" at bounding box center [535, 209] width 6 height 6
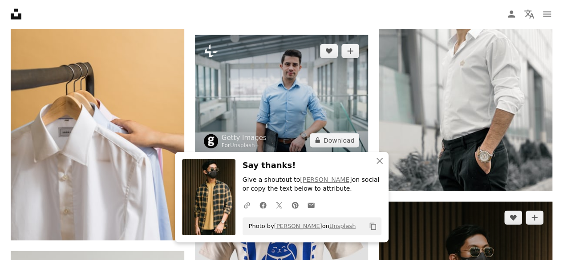
scroll to position [1076, 0]
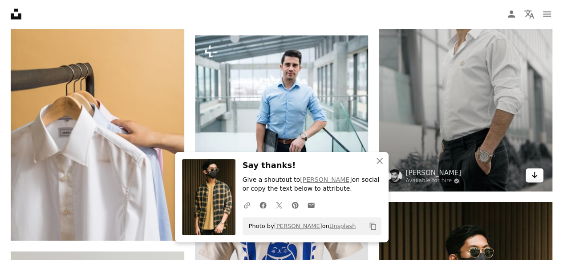
click at [528, 174] on link "Arrow pointing down" at bounding box center [534, 176] width 18 height 14
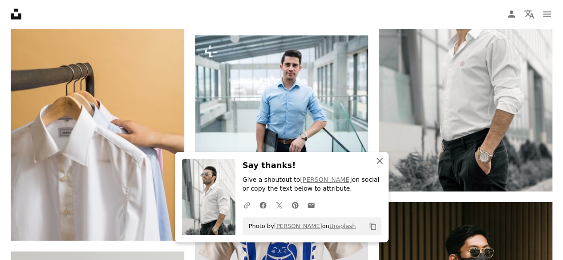
click at [377, 158] on icon "An X shape" at bounding box center [379, 161] width 11 height 11
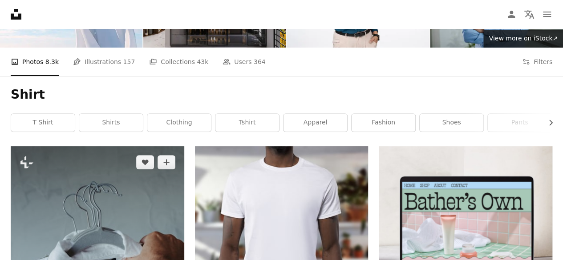
scroll to position [97, 0]
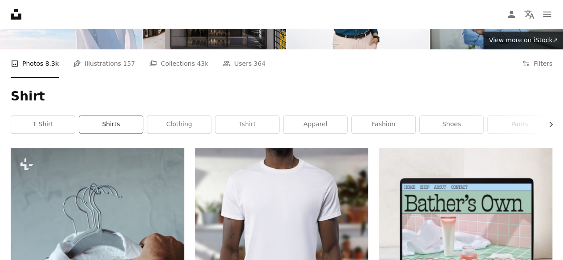
click at [121, 127] on link "shirts" at bounding box center [111, 125] width 64 height 18
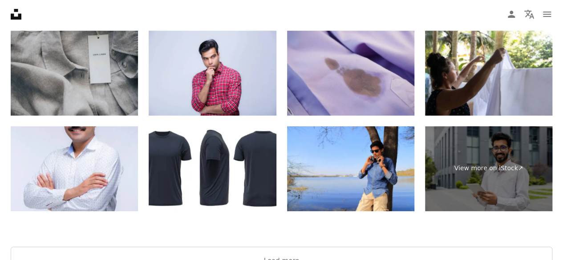
scroll to position [1842, 0]
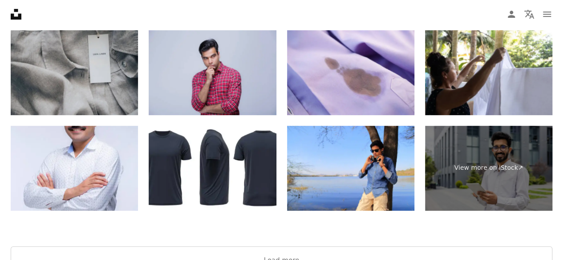
click at [241, 78] on img at bounding box center [212, 72] width 127 height 85
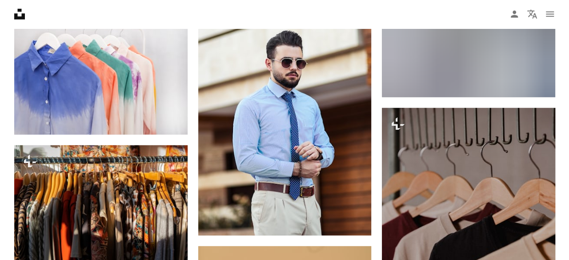
scroll to position [1170, 0]
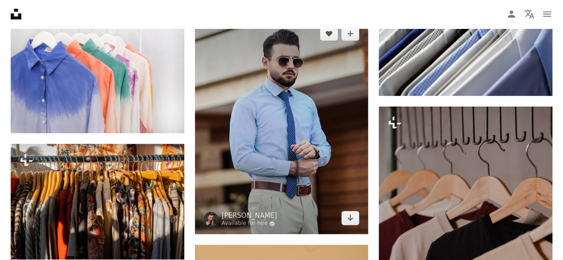
click at [287, 153] on img at bounding box center [281, 126] width 173 height 217
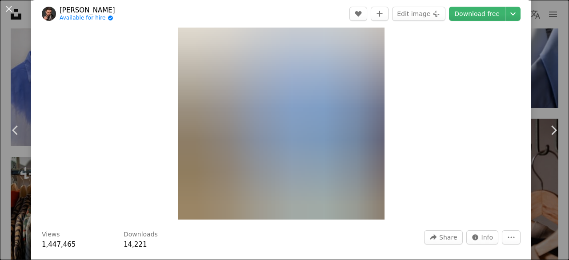
scroll to position [53, 0]
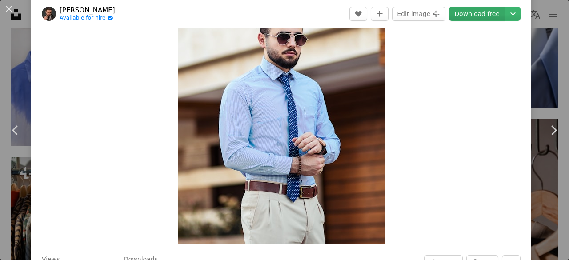
click at [462, 14] on link "Download free" at bounding box center [477, 14] width 56 height 14
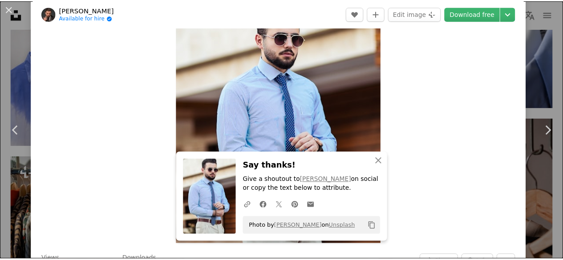
scroll to position [0, 0]
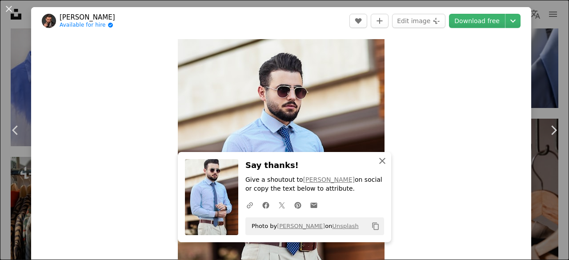
click at [377, 165] on icon "An X shape" at bounding box center [382, 161] width 11 height 11
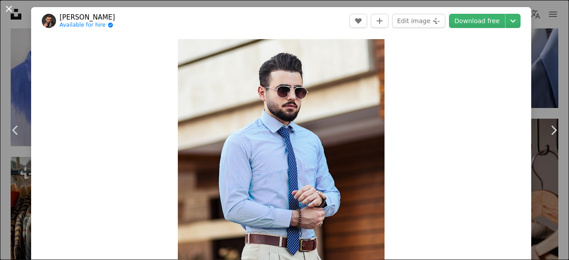
click at [10, 12] on button "An X shape" at bounding box center [9, 9] width 11 height 11
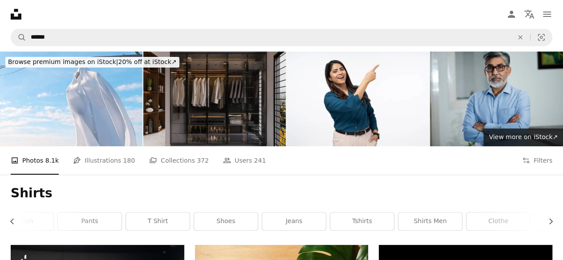
scroll to position [0, 272]
